Goal: Information Seeking & Learning: Learn about a topic

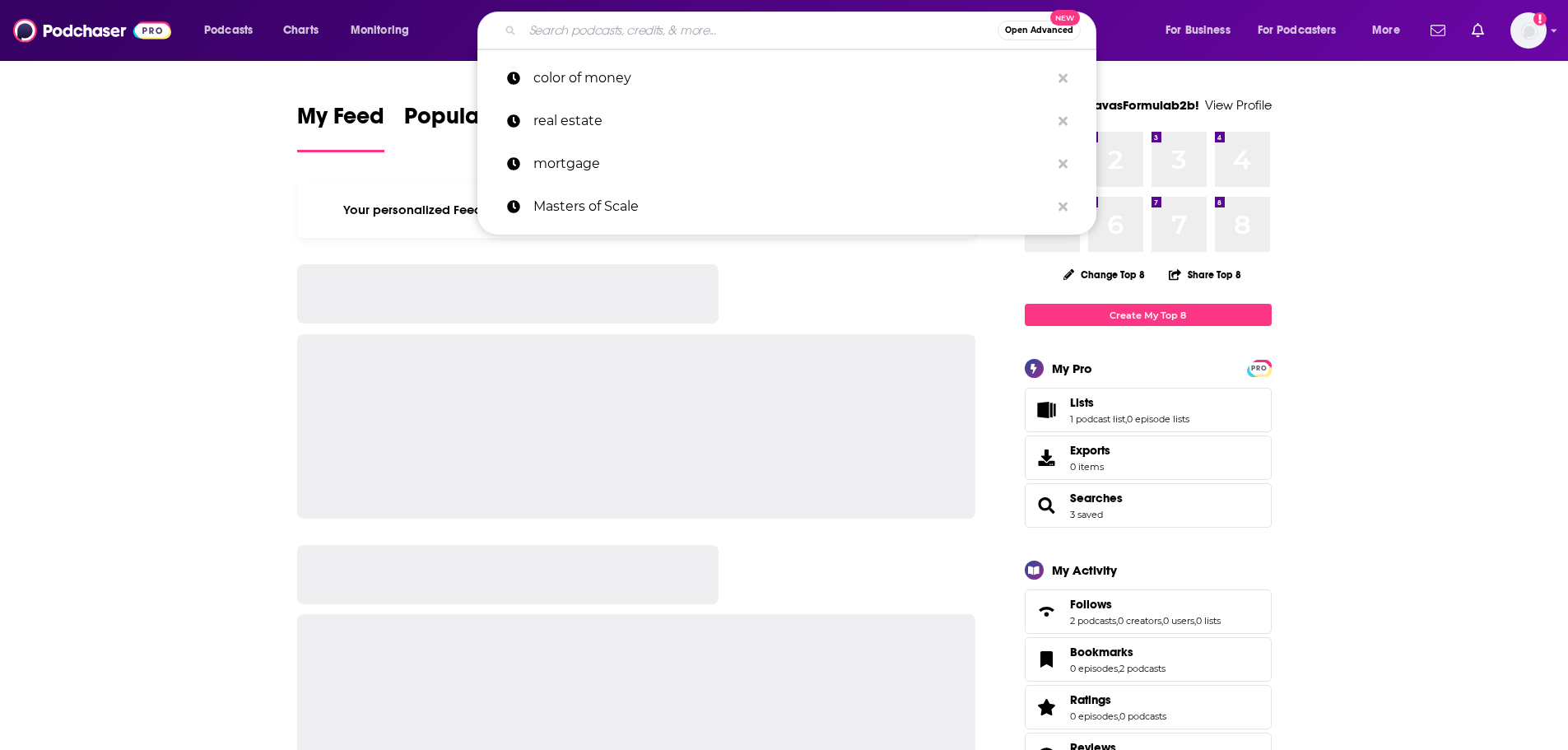
click at [558, 17] on input "Search podcasts, credits, & more..." at bounding box center [760, 30] width 475 height 26
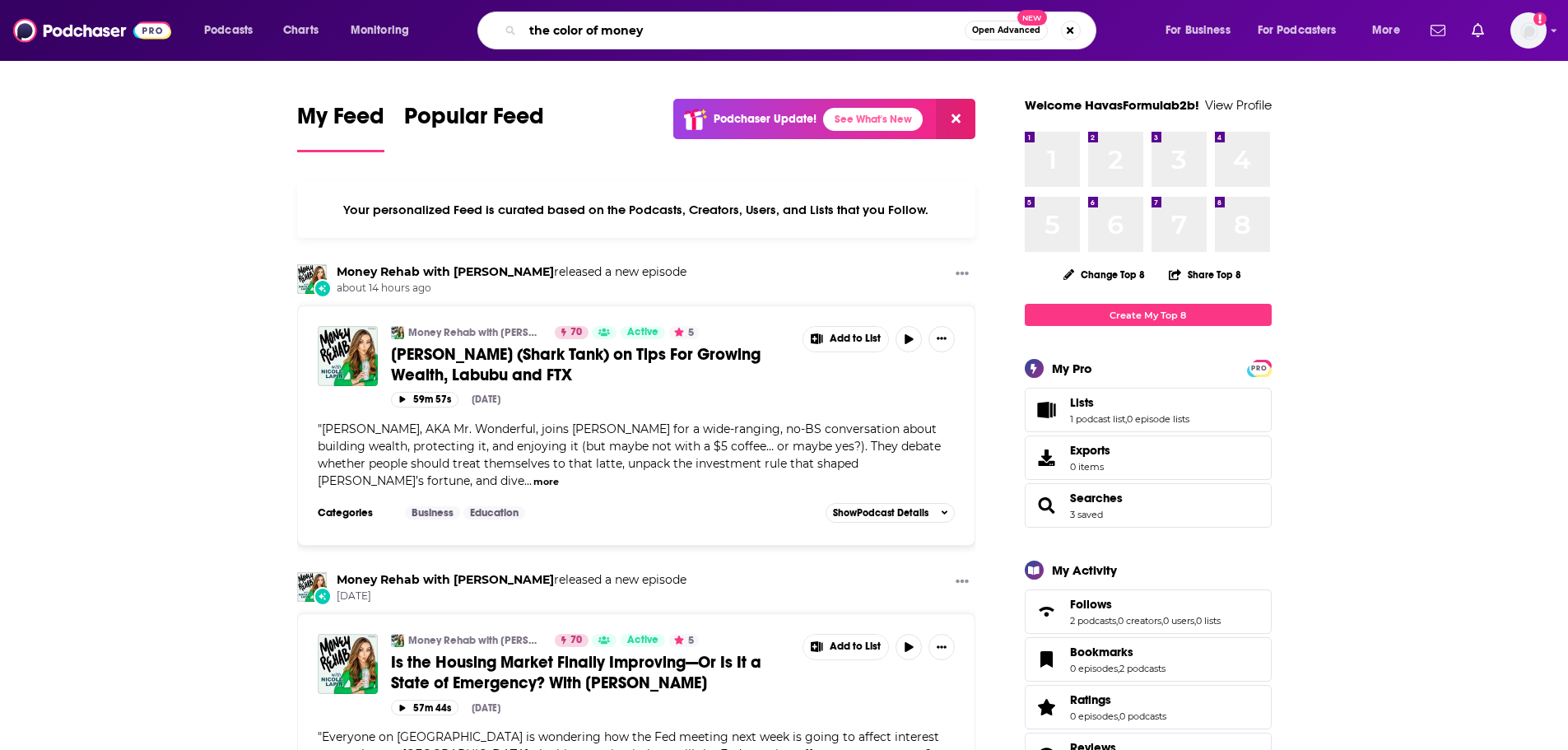
type input "the color of money"
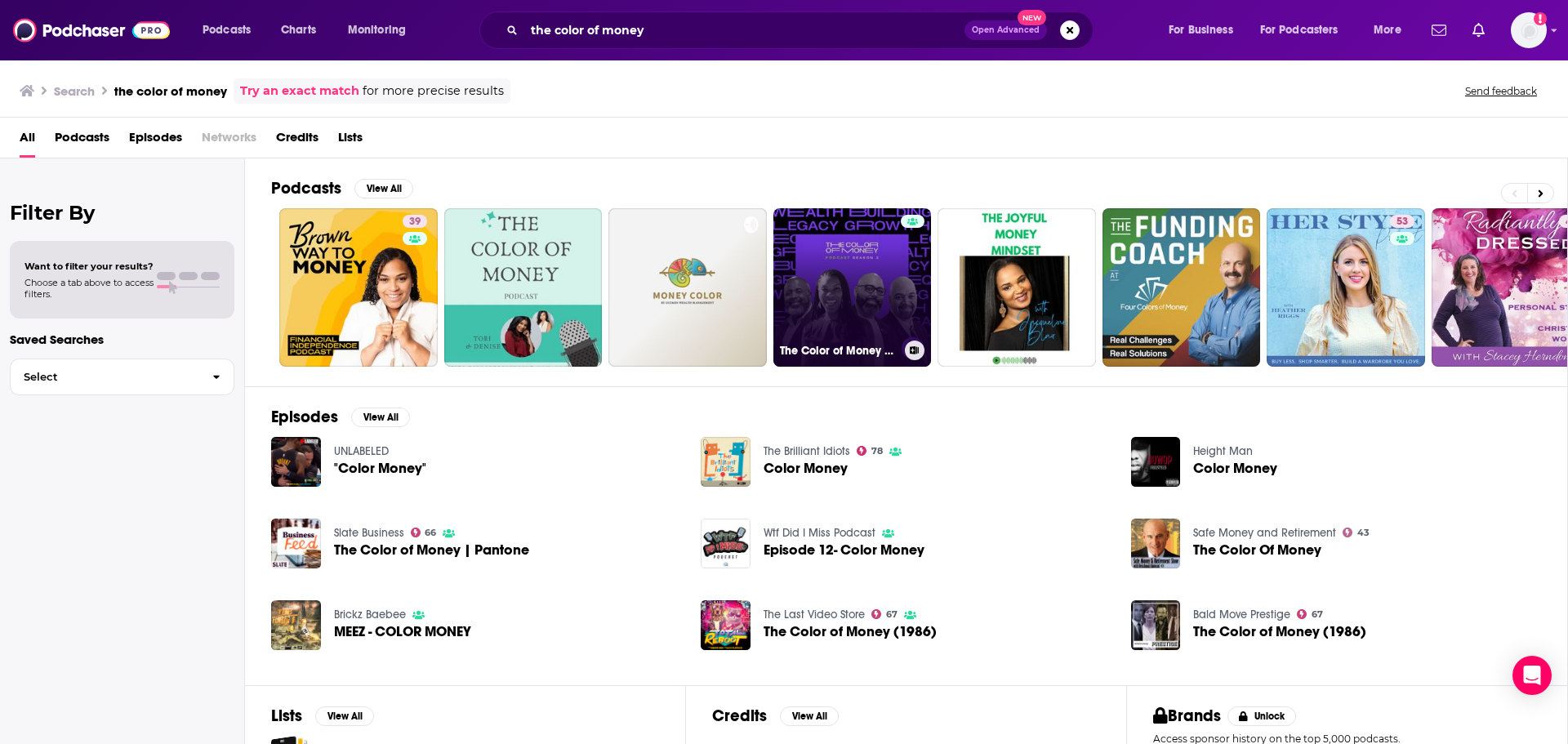
click at [858, 255] on link "The Color of Money | Transformative Conversations for Wealth Building" at bounding box center [852, 287] width 159 height 159
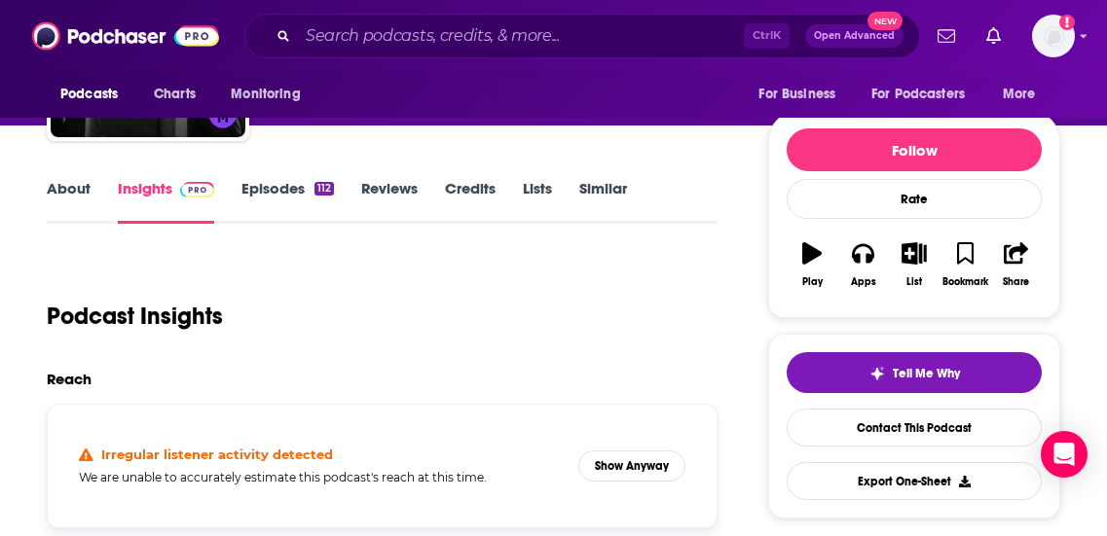
scroll to position [292, 0]
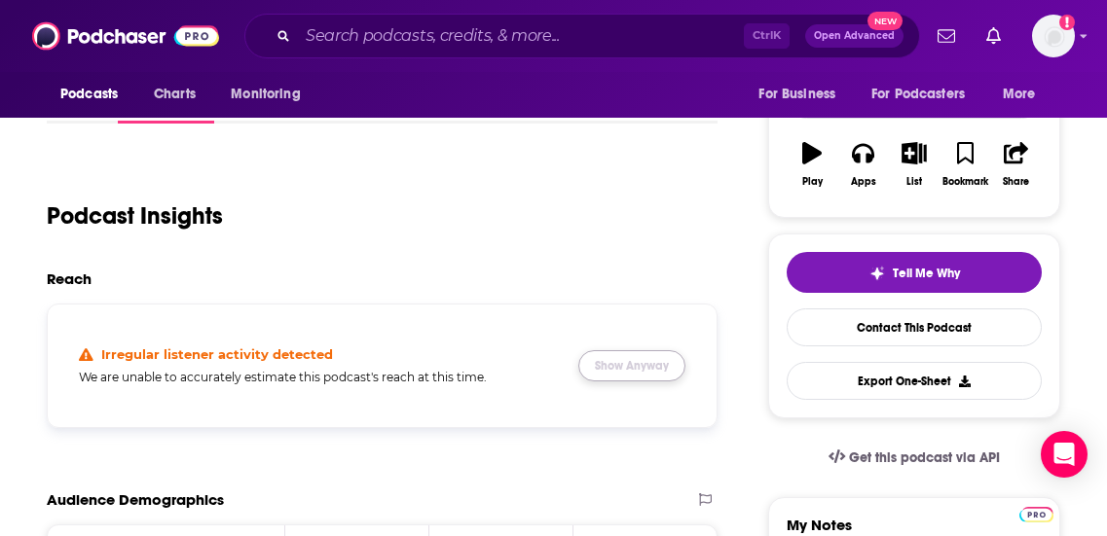
click at [640, 364] on button "Show Anyway" at bounding box center [631, 365] width 107 height 31
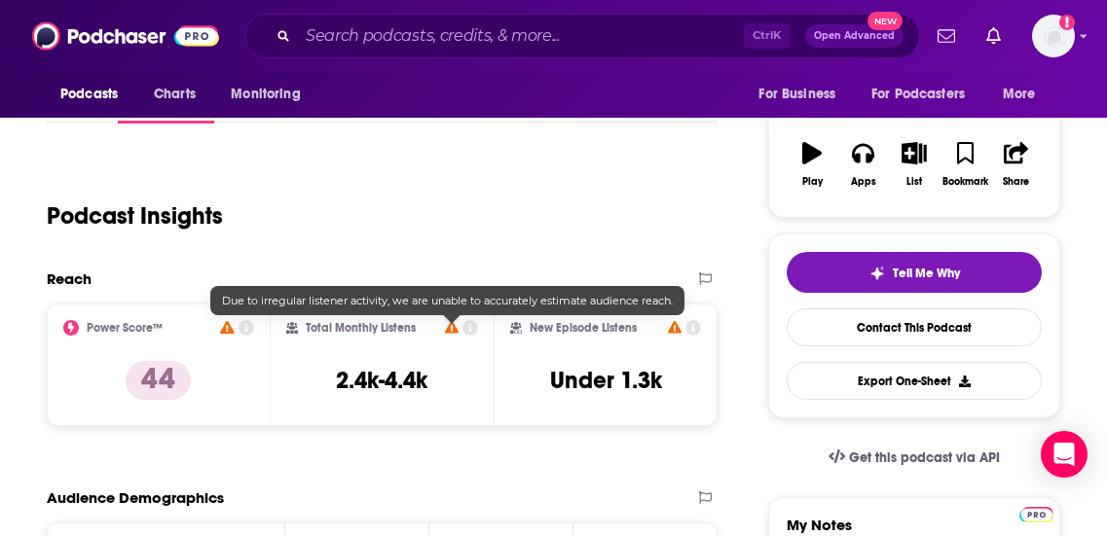
click at [448, 329] on icon at bounding box center [452, 327] width 14 height 13
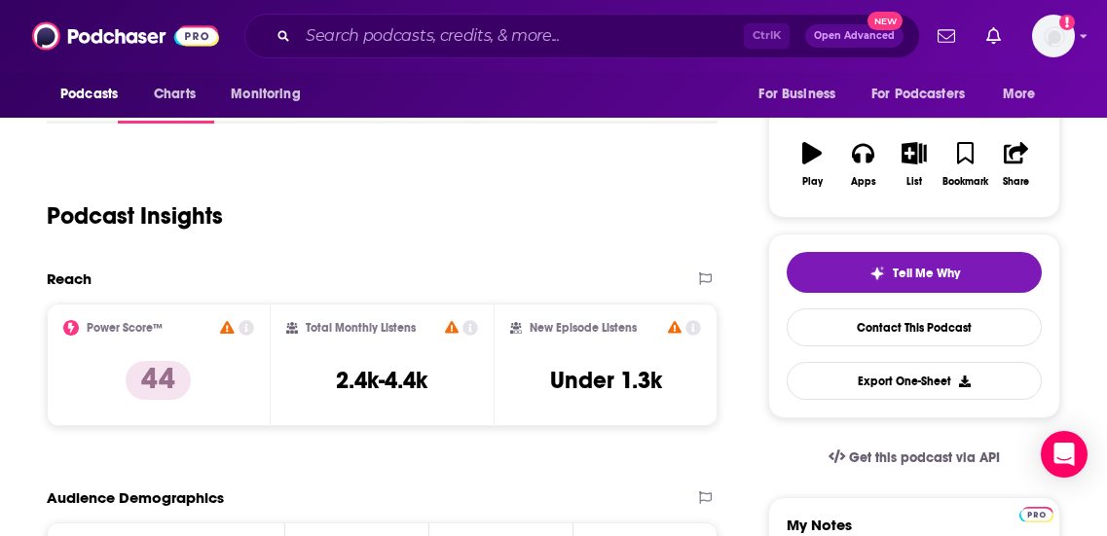
click at [473, 328] on icon at bounding box center [471, 328] width 16 height 16
drag, startPoint x: 555, startPoint y: 231, endPoint x: 468, endPoint y: 198, distance: 92.7
click at [473, 327] on icon at bounding box center [471, 328] width 16 height 16
drag, startPoint x: 454, startPoint y: 150, endPoint x: 498, endPoint y: 164, distance: 46.8
click at [474, 322] on icon at bounding box center [471, 328] width 16 height 16
